Goal: Transaction & Acquisition: Subscribe to service/newsletter

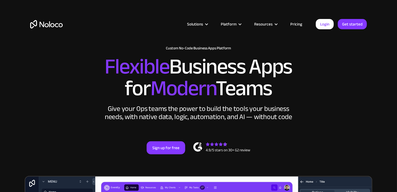
click at [300, 26] on link "Pricing" at bounding box center [296, 24] width 26 height 7
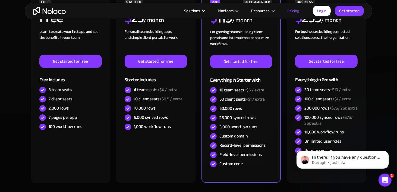
scroll to position [163, 0]
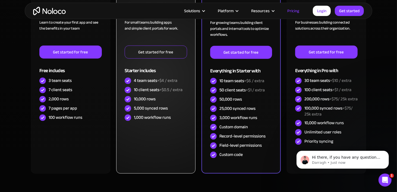
click at [141, 52] on link "Get started for free" at bounding box center [156, 52] width 62 height 13
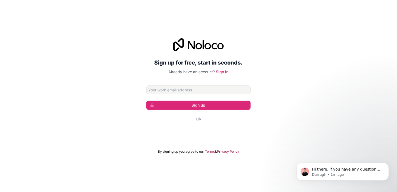
click at [299, 104] on div "Sign up for free, start in seconds. Already have an account? Sign in Sign up Or…" at bounding box center [198, 96] width 397 height 131
click at [175, 141] on form "Sign up Or By signing up you agree to our Terms & Privacy Policy" at bounding box center [198, 120] width 104 height 68
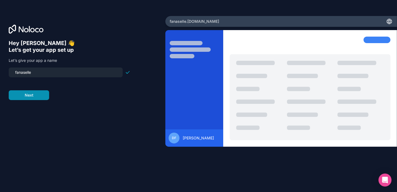
click at [26, 96] on button "Next" at bounding box center [29, 95] width 40 height 10
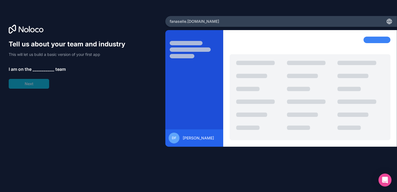
click at [284, 102] on div at bounding box center [310, 97] width 161 height 86
click at [185, 137] on span "[PERSON_NAME]" at bounding box center [198, 137] width 31 height 5
click at [45, 85] on div "Tell us about your team and industry This will let us build a basic version of …" at bounding box center [70, 64] width 122 height 49
click at [50, 69] on span "__________" at bounding box center [44, 69] width 22 height 7
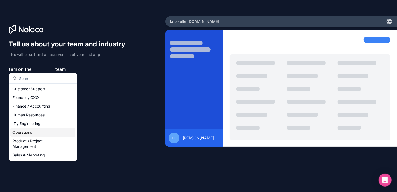
click at [44, 132] on div "Operations" at bounding box center [42, 132] width 65 height 9
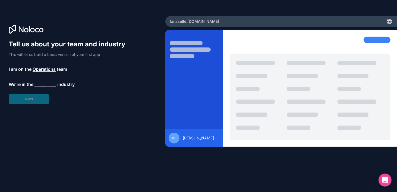
click at [45, 81] on span "__________" at bounding box center [45, 84] width 22 height 7
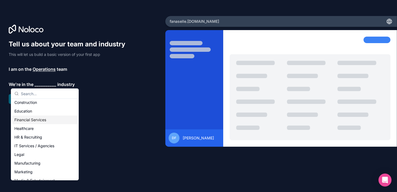
scroll to position [27, 0]
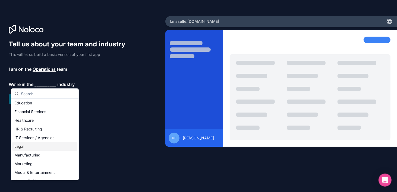
click at [33, 146] on div "Legal" at bounding box center [44, 146] width 65 height 9
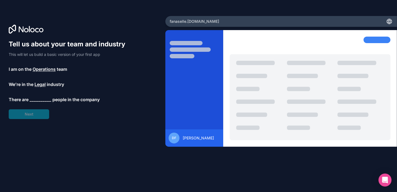
click at [38, 101] on span "__________" at bounding box center [41, 99] width 22 height 7
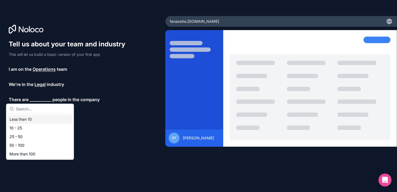
click at [33, 121] on div "Less than 10" at bounding box center [39, 119] width 65 height 9
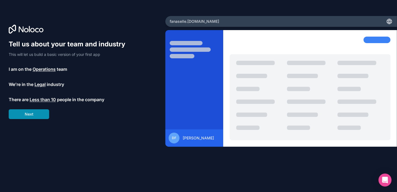
click at [33, 115] on button "Next" at bounding box center [29, 114] width 40 height 10
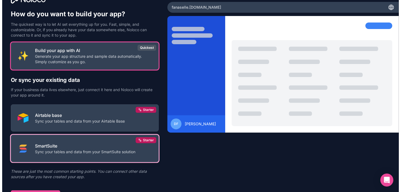
scroll to position [22, 0]
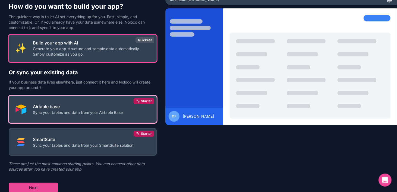
click at [59, 118] on button "Airtable base Sync your tables and data from your Airtable Base Starter" at bounding box center [83, 109] width 148 height 27
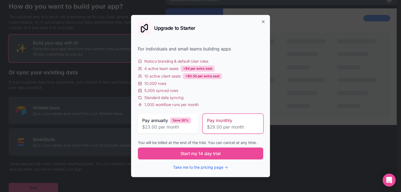
click at [172, 127] on span "$23.00 per month" at bounding box center [168, 127] width 52 height 7
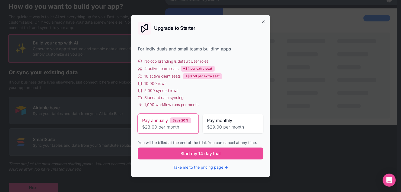
click at [221, 128] on span "$29.00 per month" at bounding box center [233, 127] width 52 height 7
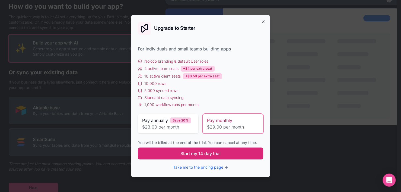
click at [190, 155] on span "Start my 14 day trial" at bounding box center [201, 153] width 40 height 7
